Goal: Information Seeking & Learning: Learn about a topic

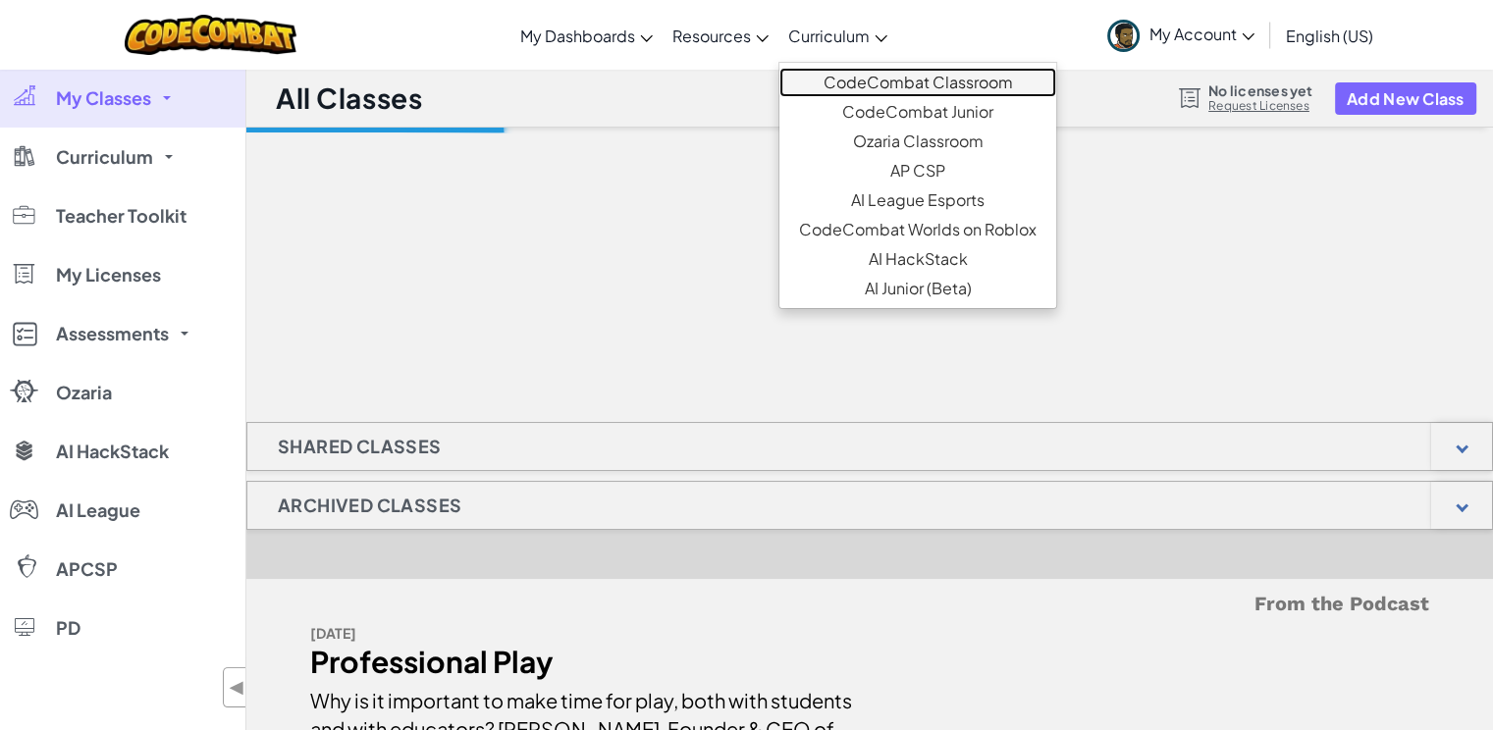
click at [836, 71] on link "CodeCombat Classroom" at bounding box center [917, 82] width 277 height 29
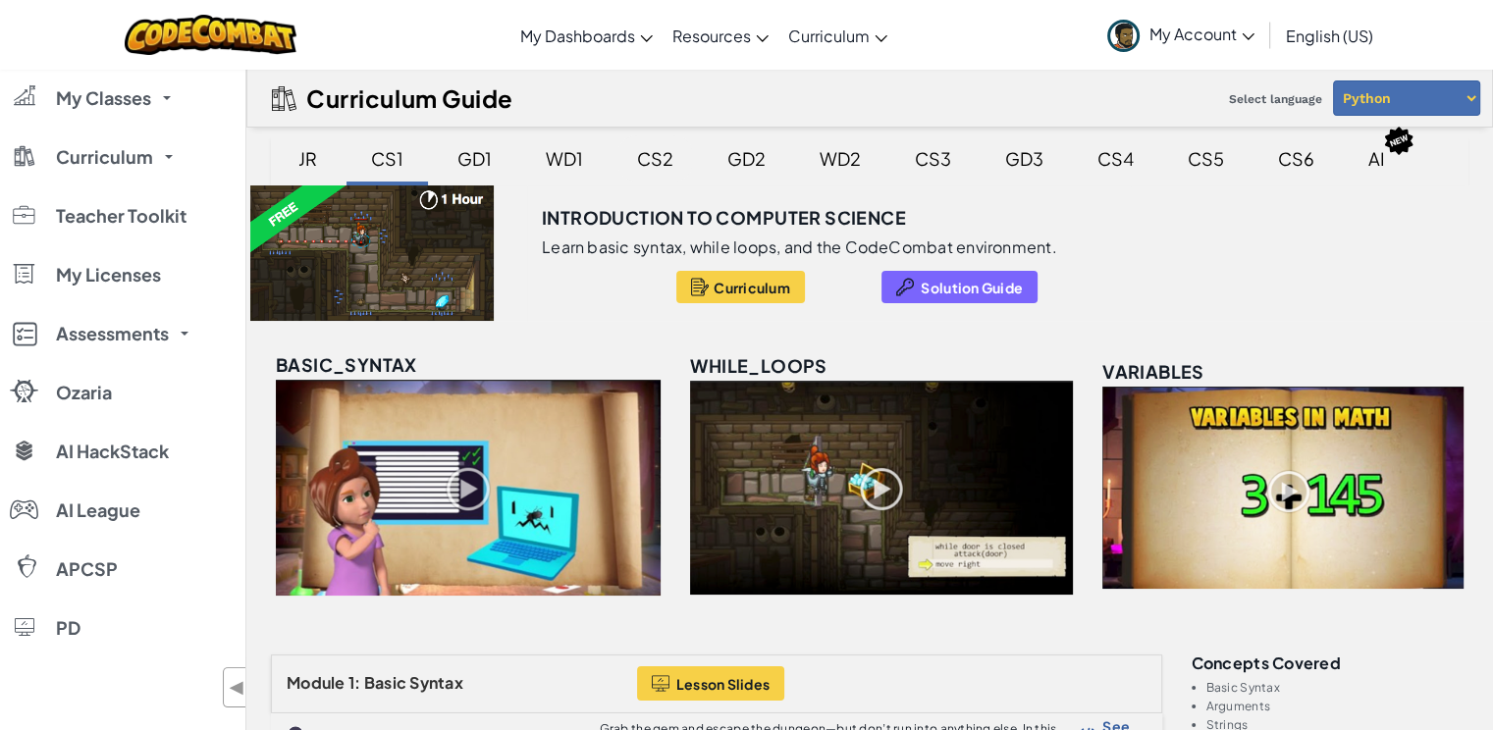
click at [659, 157] on div "CS2" at bounding box center [656, 158] width 76 height 46
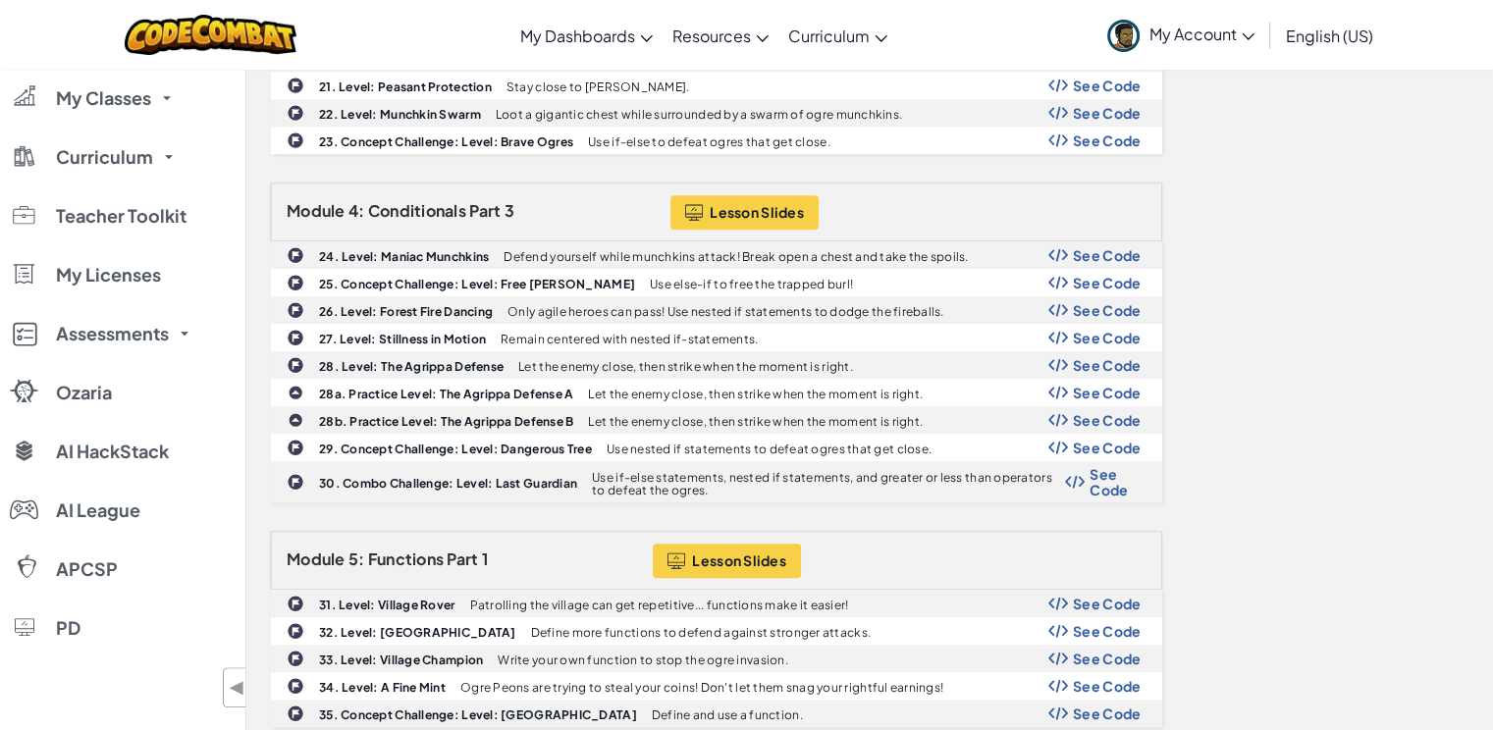
scroll to position [1276, 0]
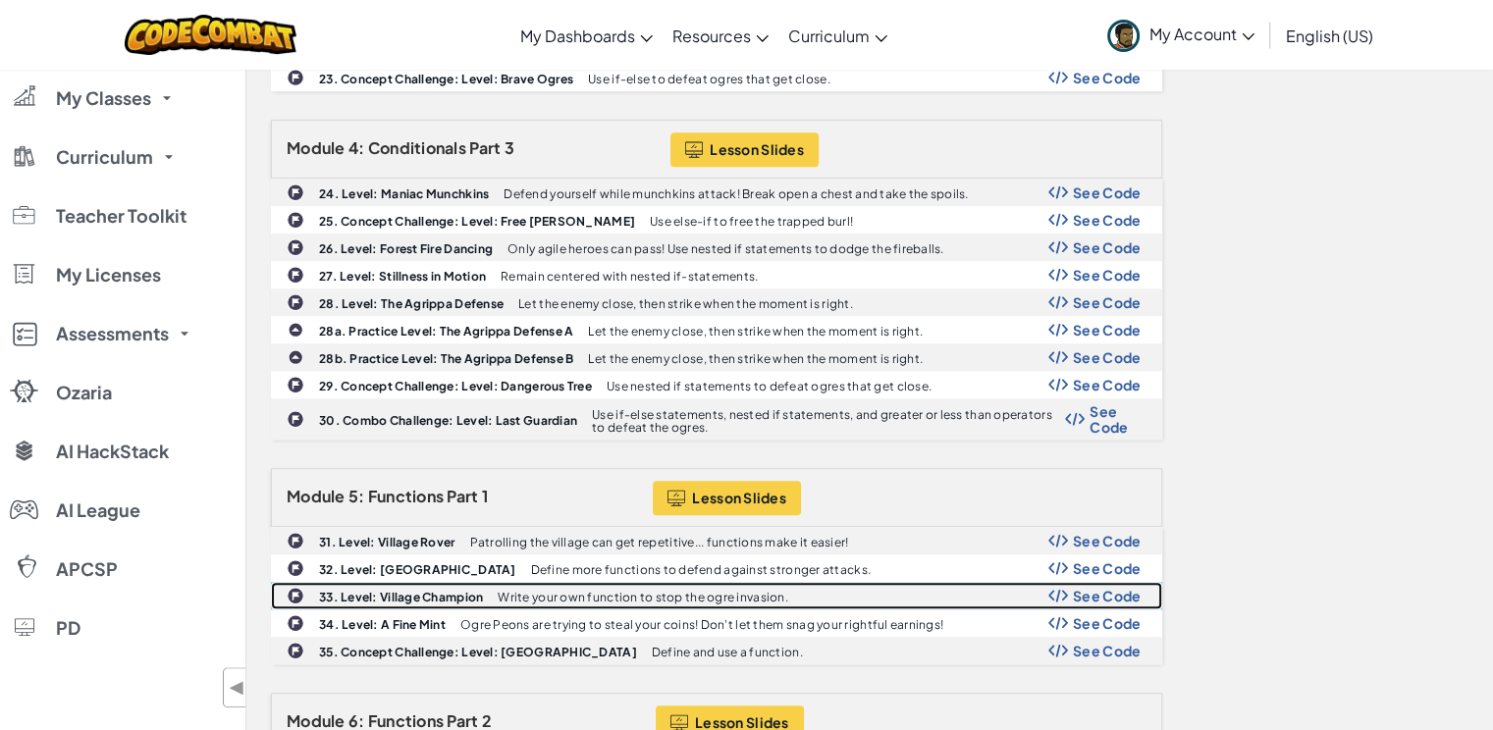
click at [428, 590] on b "33. Level: Village Champion" at bounding box center [401, 597] width 164 height 15
click at [1105, 588] on span "See Code" at bounding box center [1107, 596] width 69 height 16
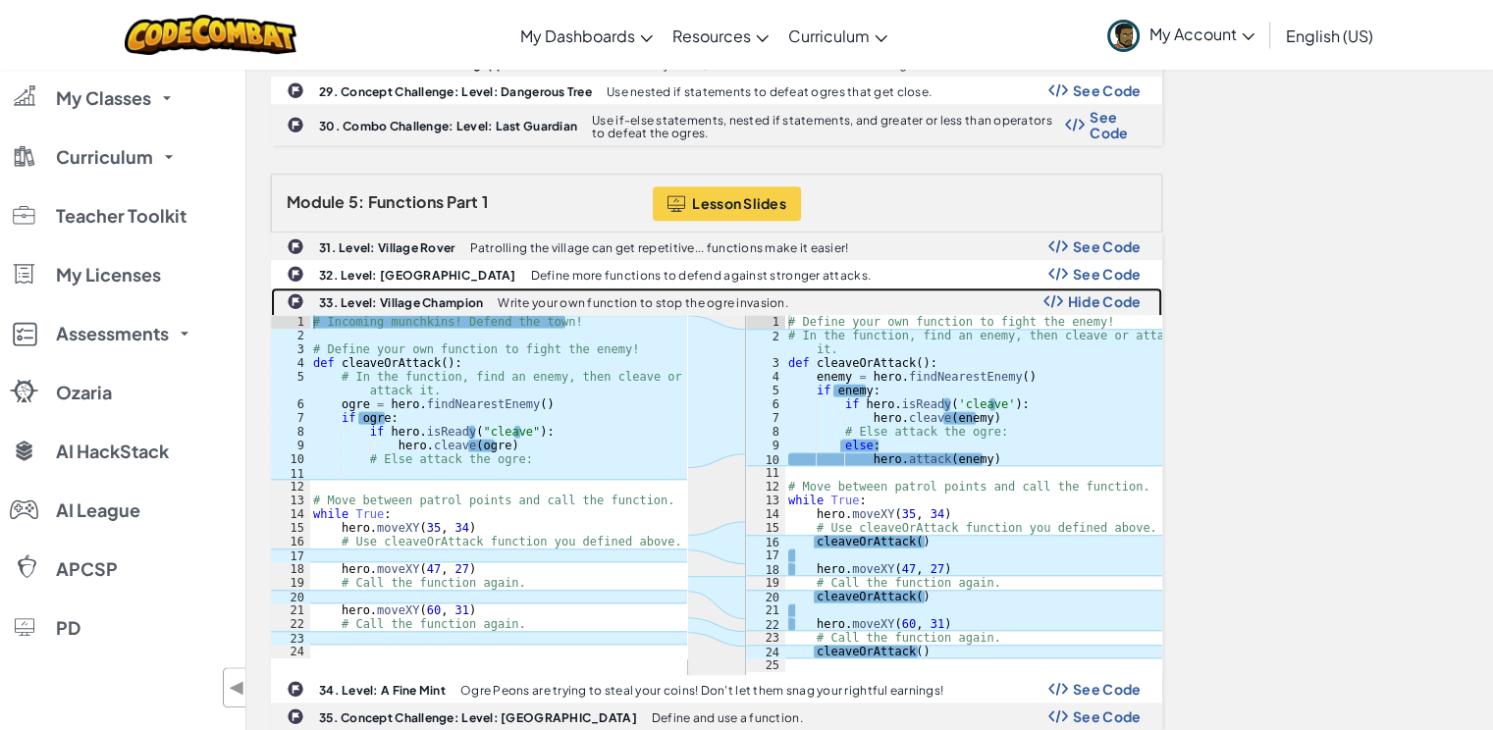
scroll to position [1767, 0]
